Goal: Task Accomplishment & Management: Use online tool/utility

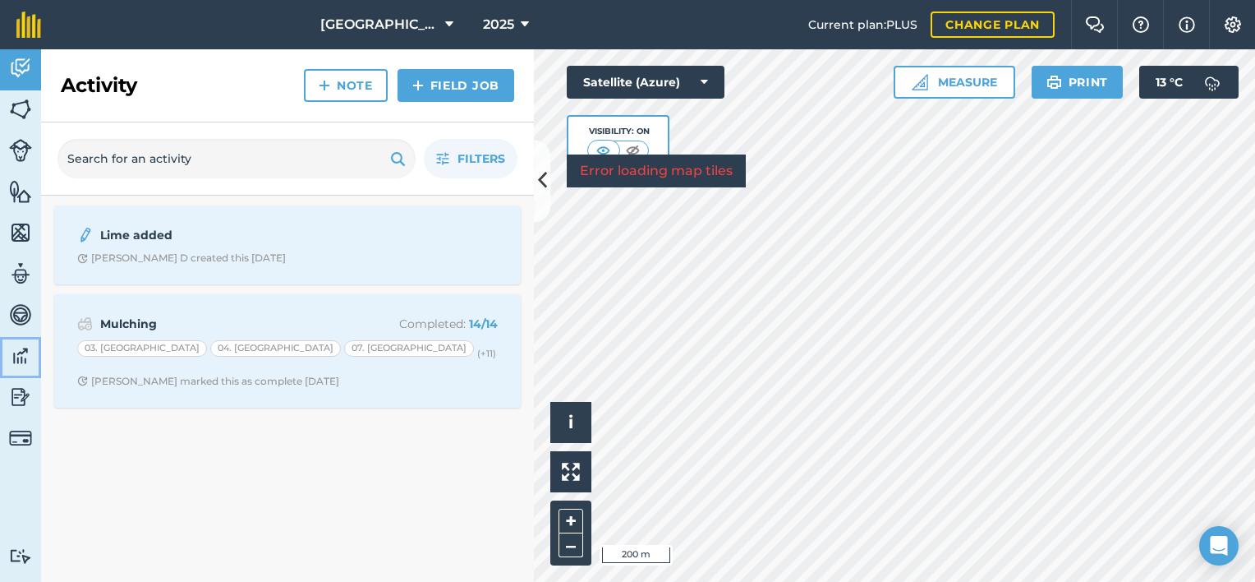
click at [20, 353] on img at bounding box center [20, 355] width 23 height 25
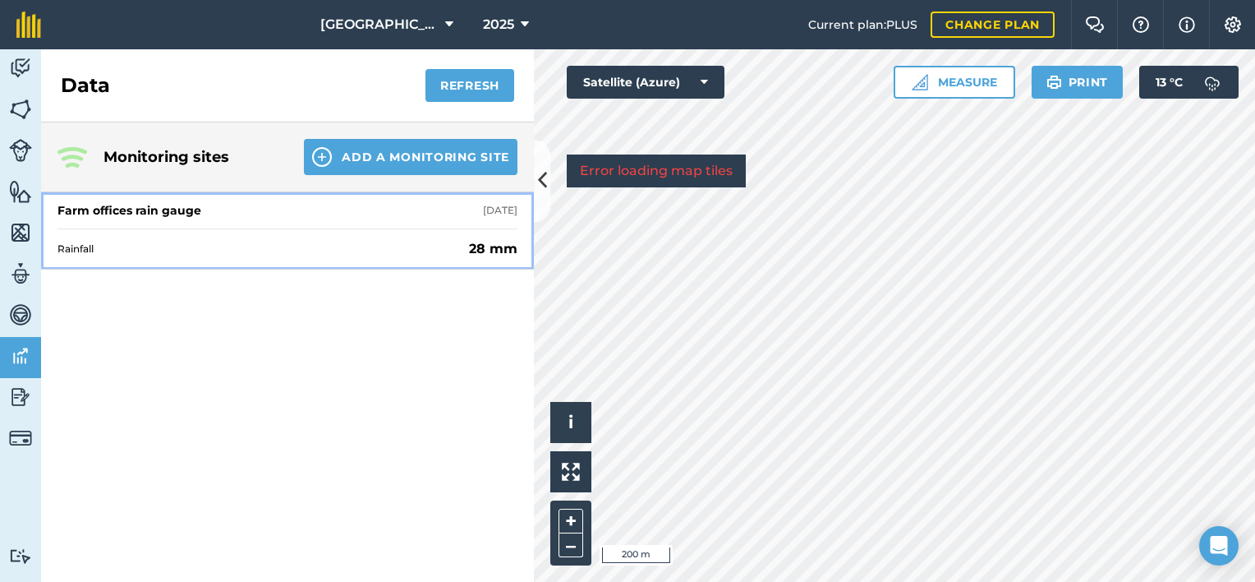
click at [266, 208] on div "Farm offices rain gauge [DATE]" at bounding box center [288, 210] width 460 height 36
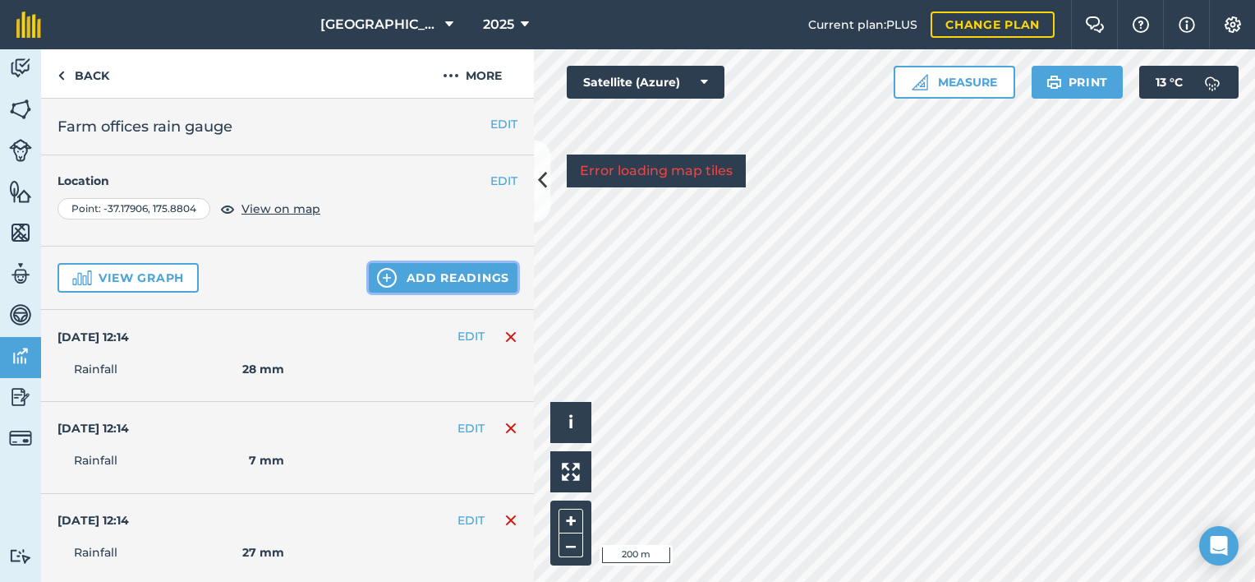
click at [472, 273] on button "Add readings" at bounding box center [443, 278] width 149 height 30
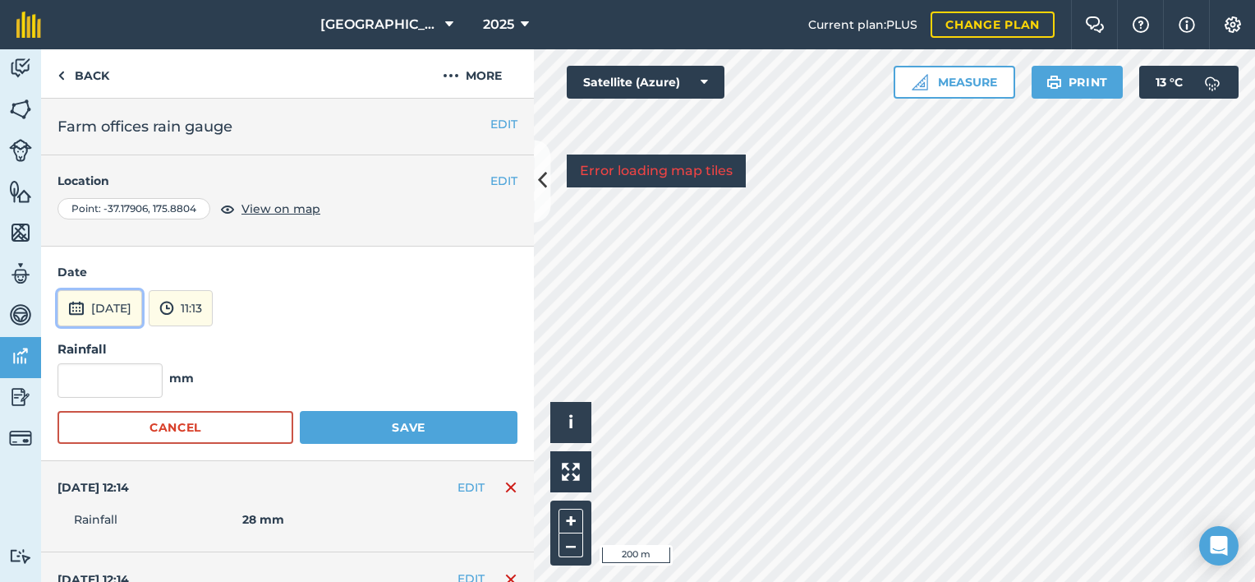
click at [119, 299] on button "[DATE]" at bounding box center [100, 308] width 85 height 36
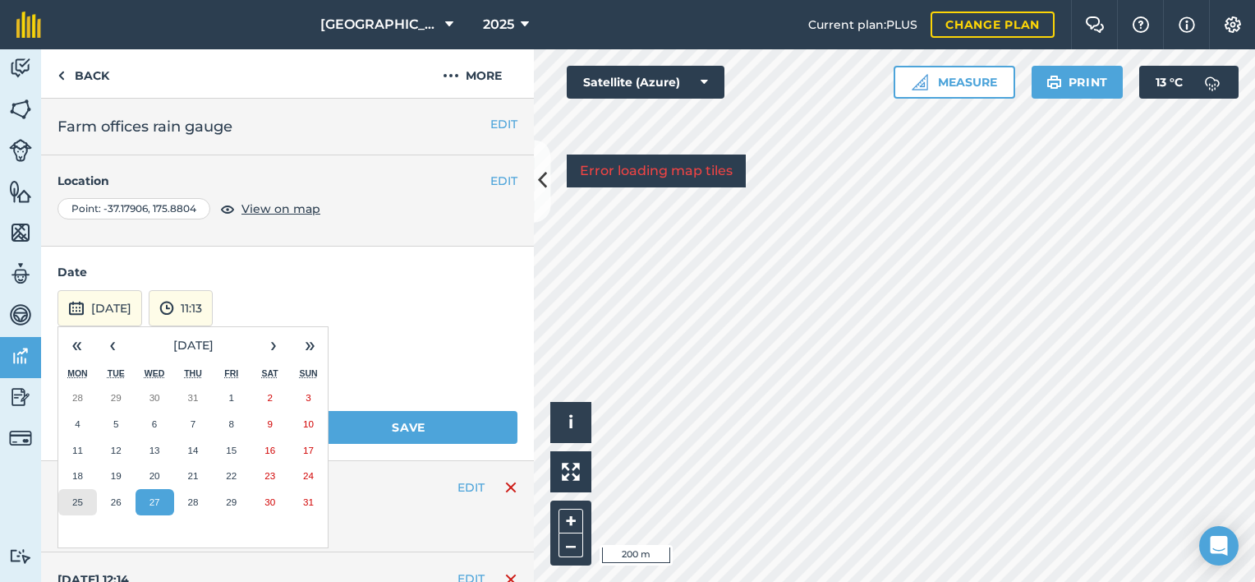
click at [81, 492] on button "25" at bounding box center [77, 502] width 39 height 26
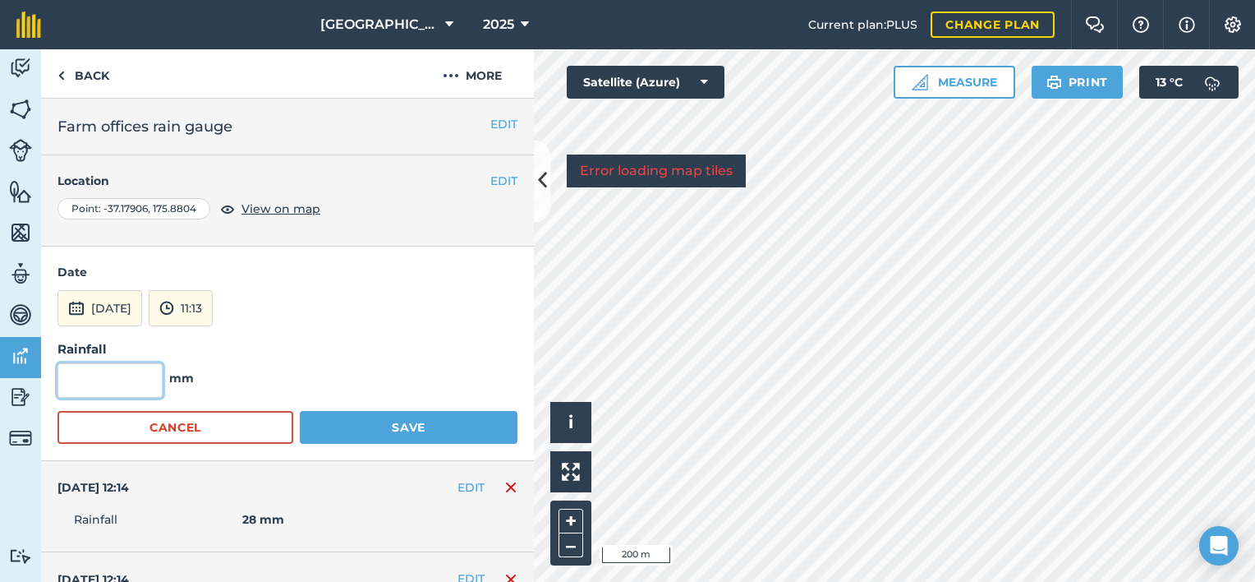
click at [130, 378] on input "text" at bounding box center [110, 380] width 105 height 35
type input "65"
click at [403, 426] on button "Save" at bounding box center [409, 427] width 218 height 33
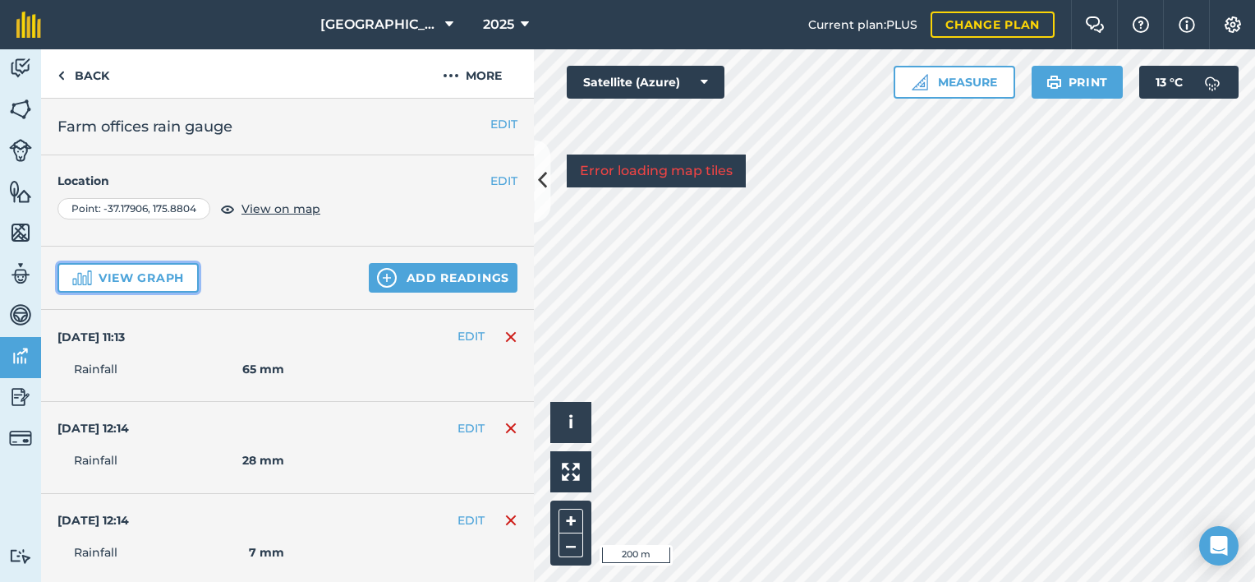
click at [183, 269] on button "View graph" at bounding box center [128, 278] width 141 height 30
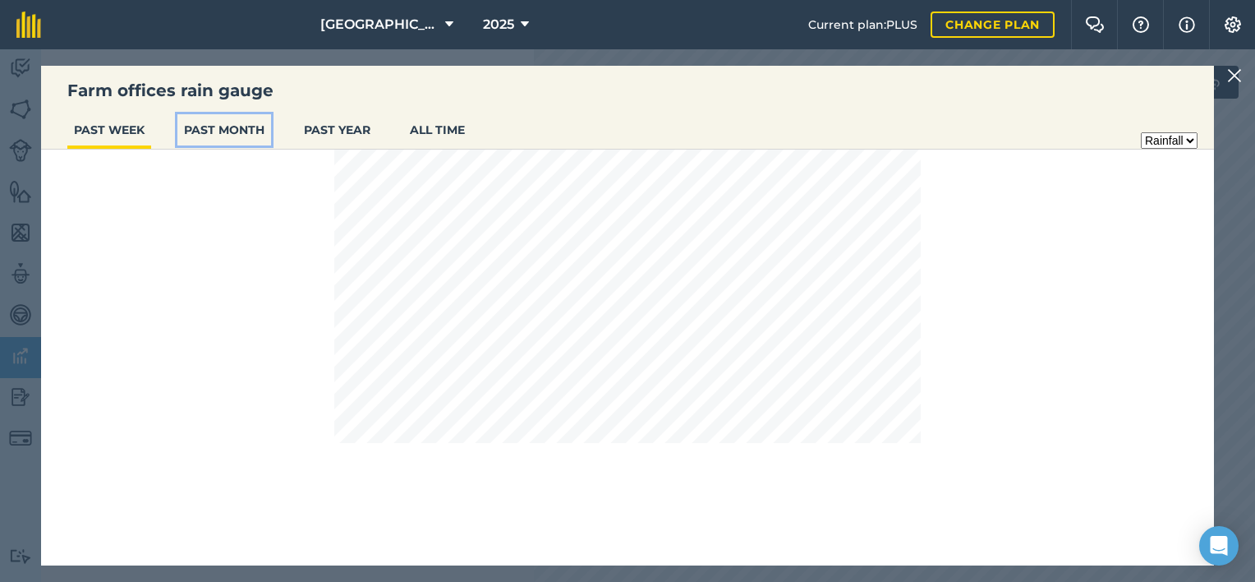
click at [233, 126] on button "PAST MONTH" at bounding box center [224, 129] width 94 height 31
click at [354, 126] on button "PAST YEAR" at bounding box center [337, 129] width 80 height 31
click at [1232, 67] on img at bounding box center [1235, 76] width 15 height 20
